Goal: Information Seeking & Learning: Learn about a topic

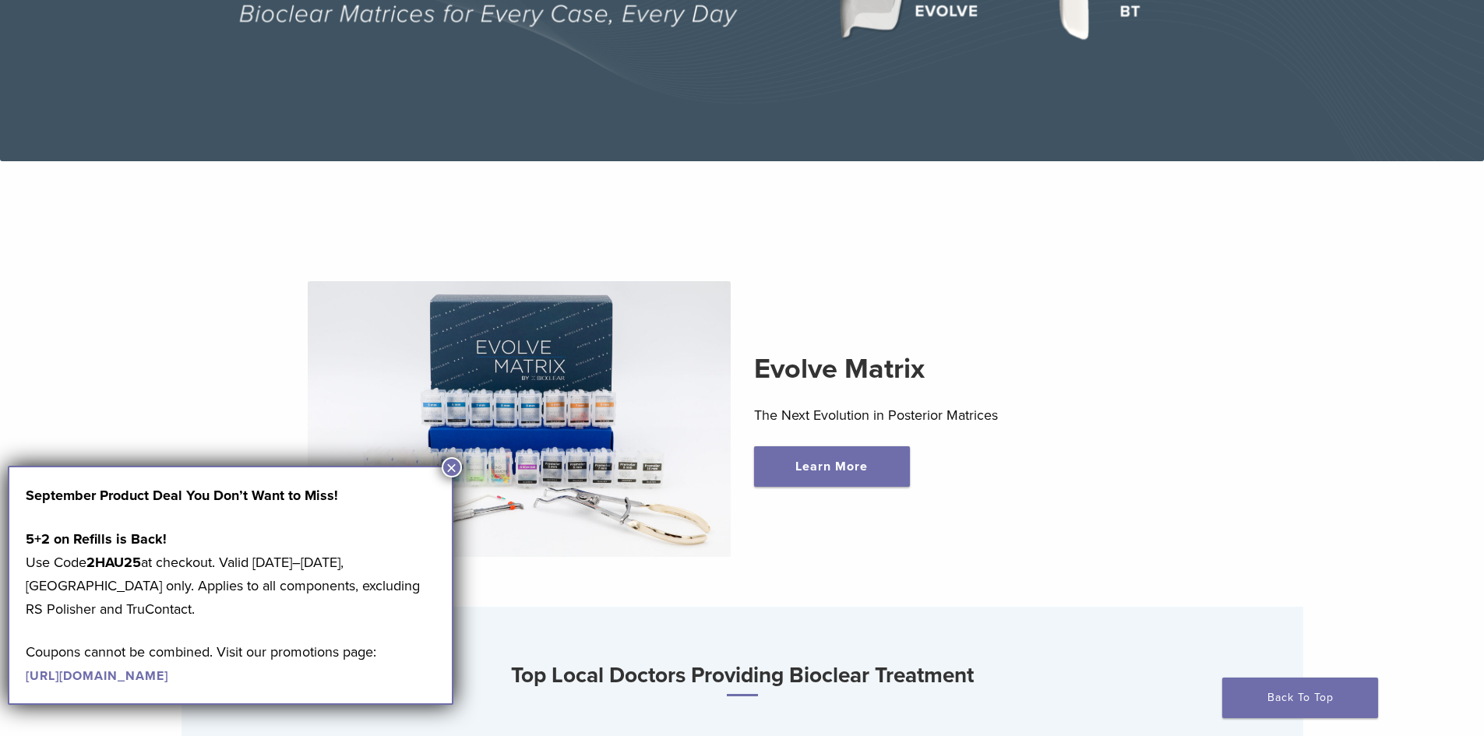
scroll to position [156, 0]
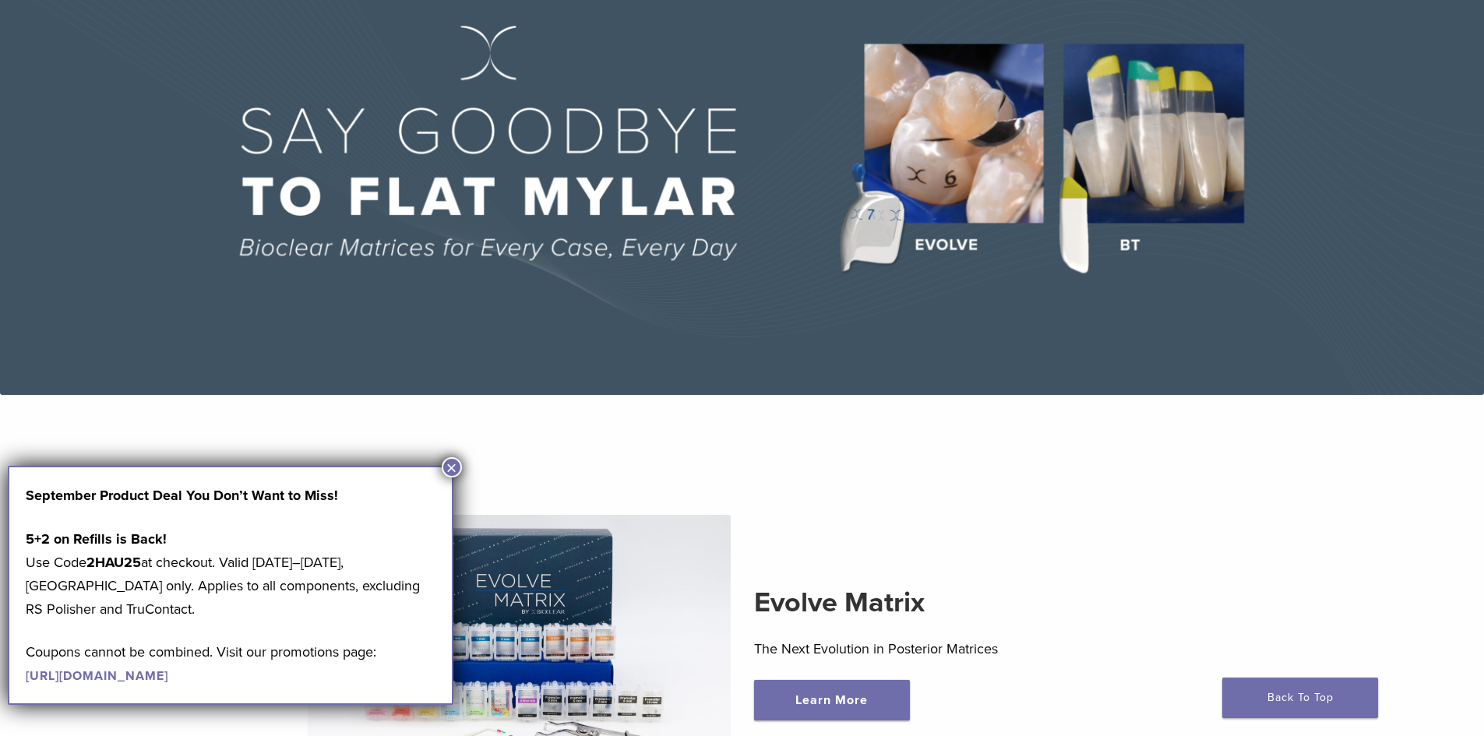
click at [1219, 171] on img at bounding box center [742, 164] width 1484 height 462
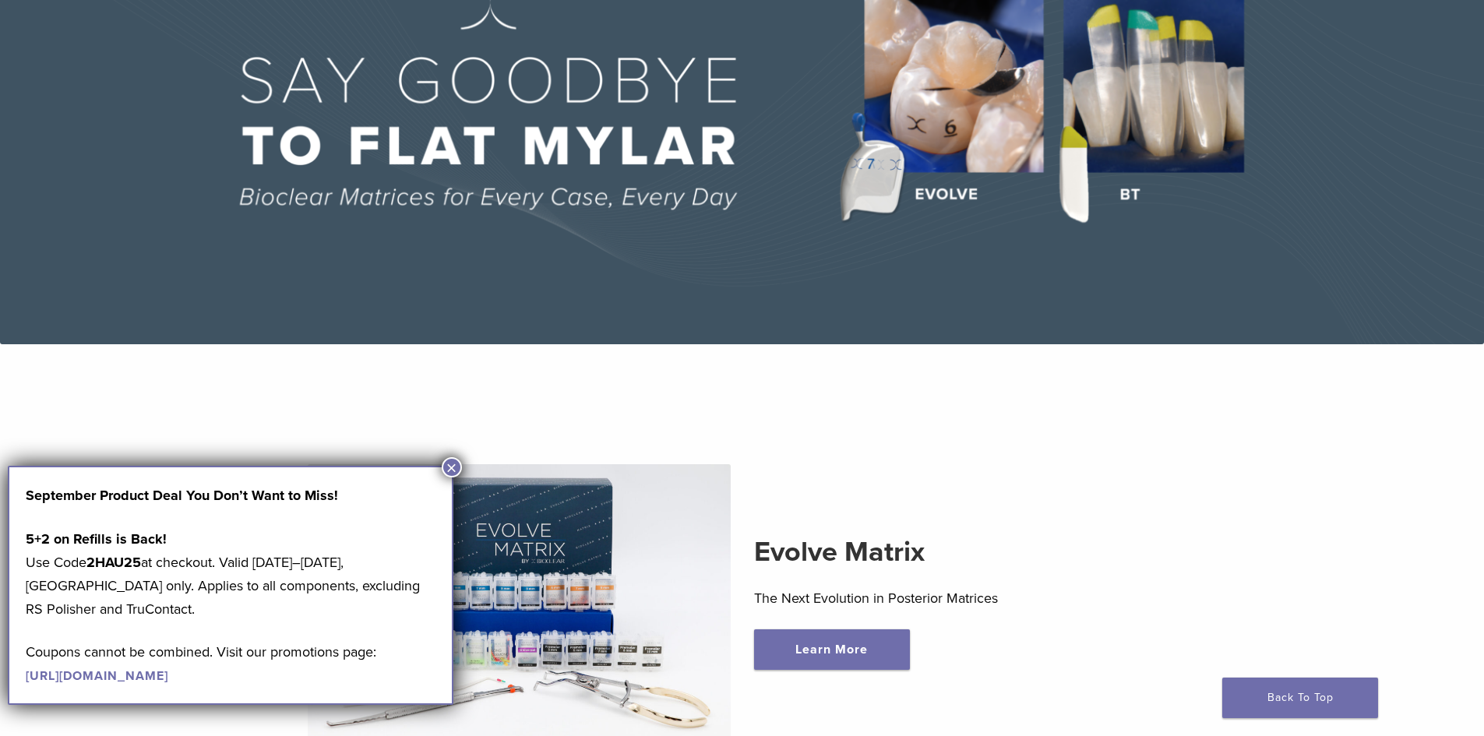
scroll to position [234, 0]
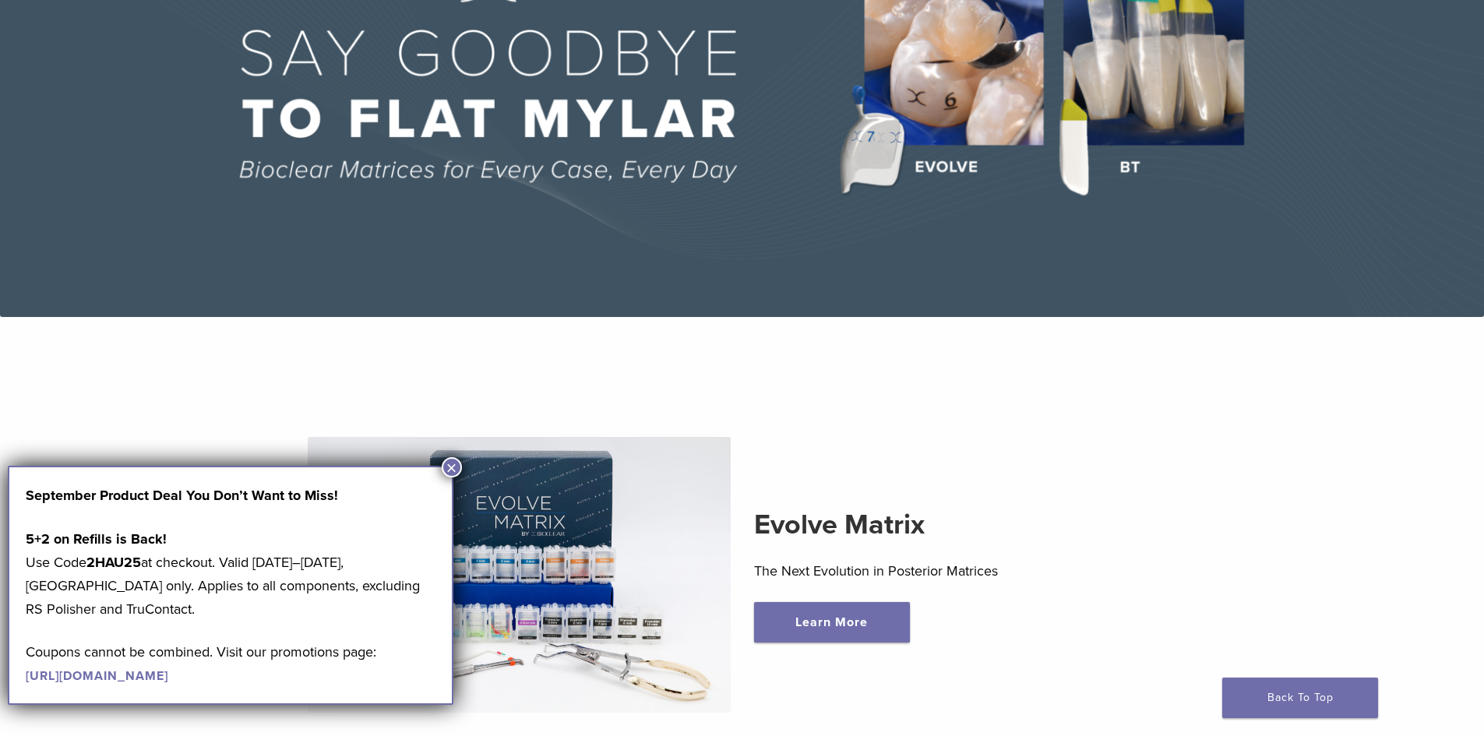
click at [450, 466] on button "×" at bounding box center [452, 467] width 20 height 20
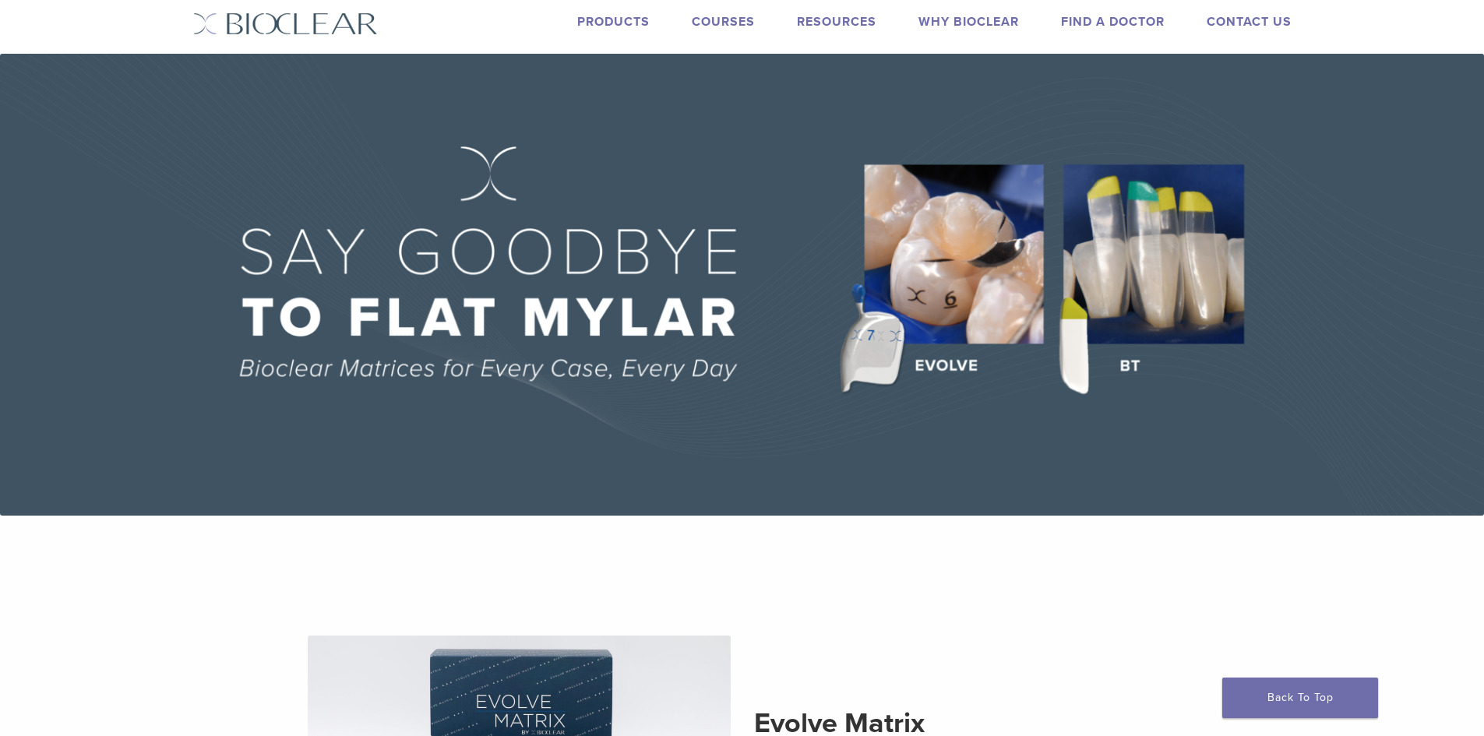
scroll to position [0, 0]
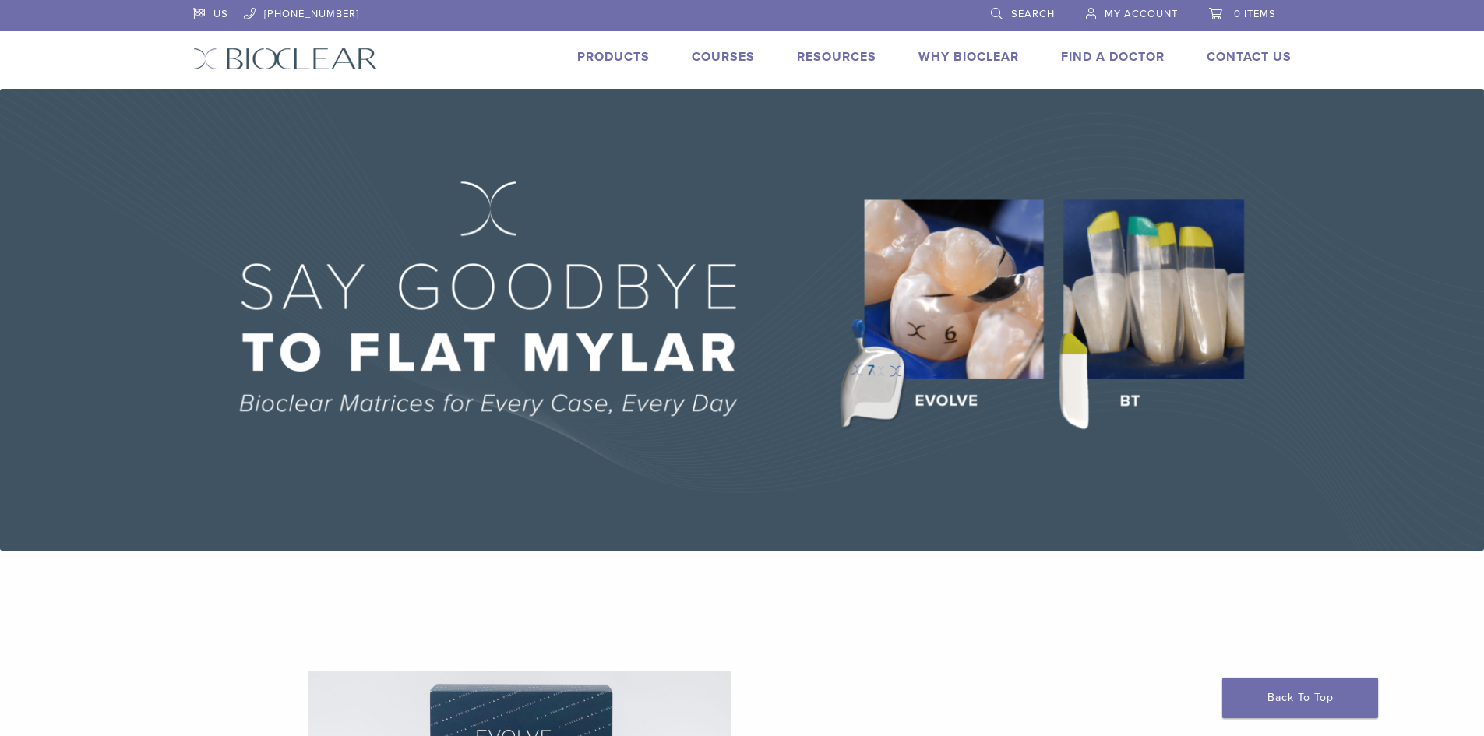
click at [944, 59] on link "Why Bioclear" at bounding box center [968, 57] width 100 height 16
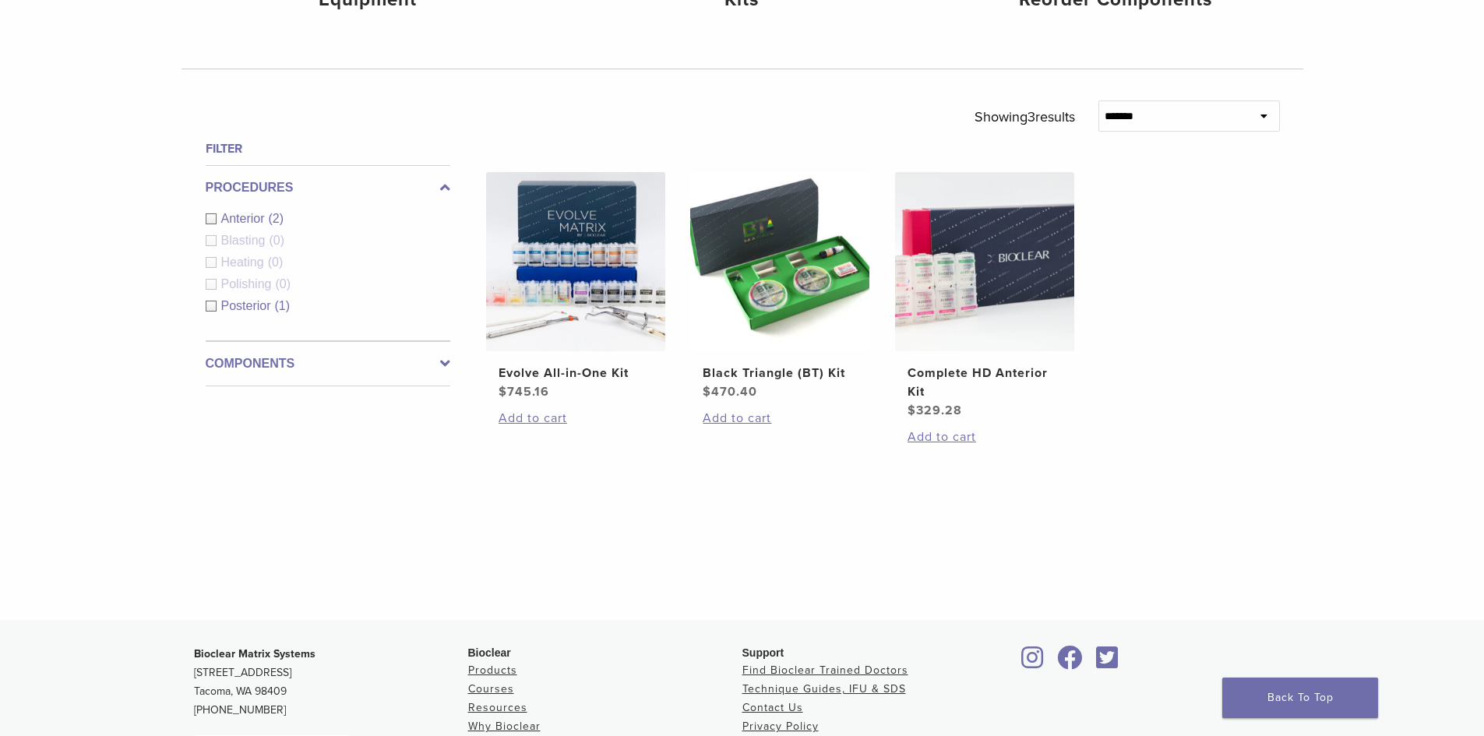
scroll to position [467, 0]
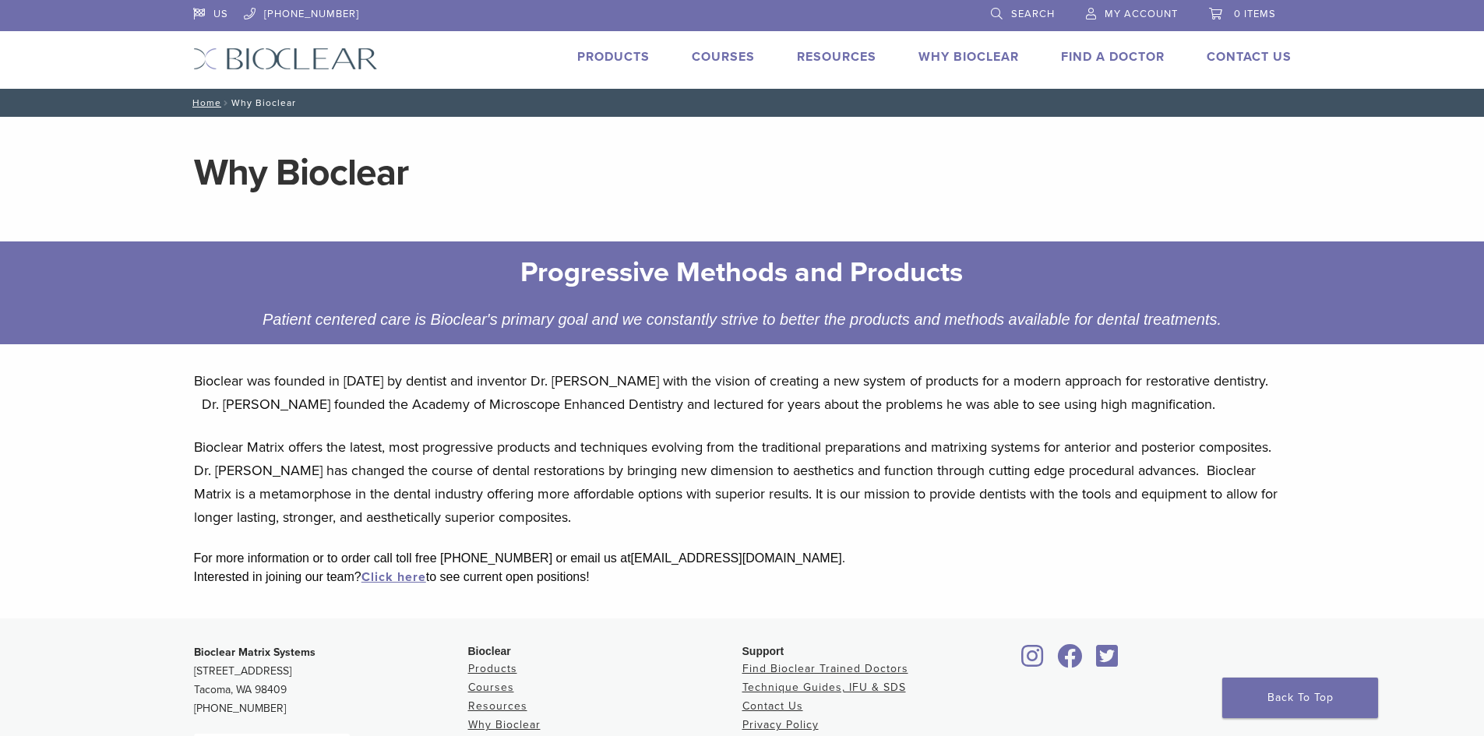
click at [988, 52] on link "Why Bioclear" at bounding box center [968, 57] width 100 height 16
